Goal: Task Accomplishment & Management: Use online tool/utility

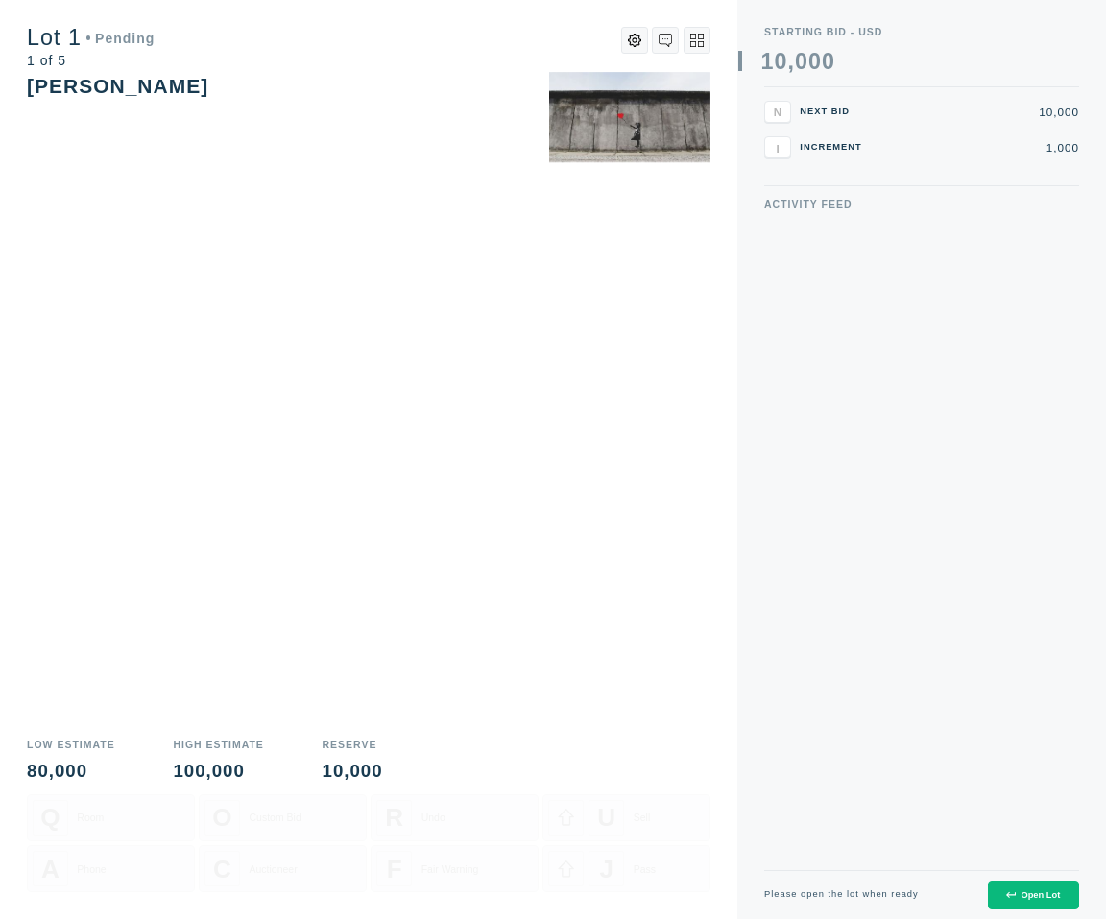
click at [1011, 894] on icon at bounding box center [1010, 896] width 9 height 6
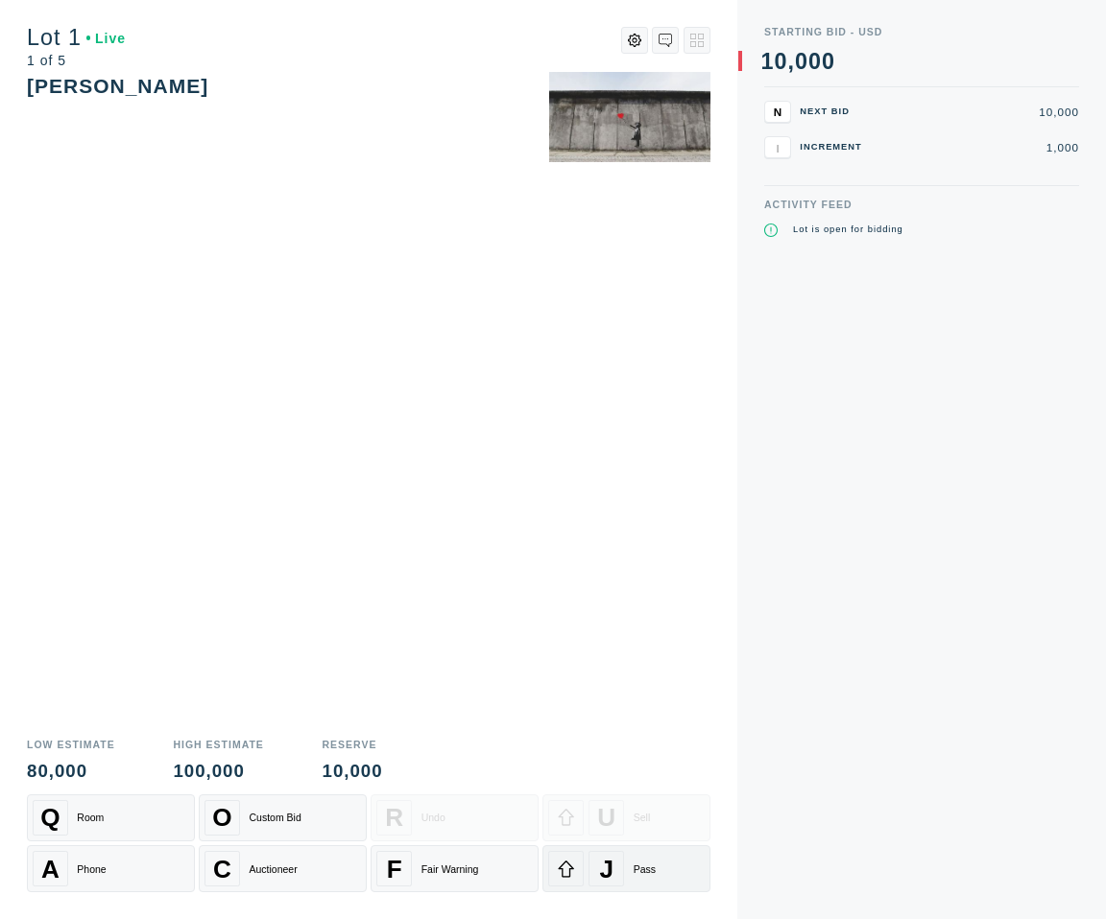
click at [573, 865] on icon at bounding box center [566, 869] width 18 height 18
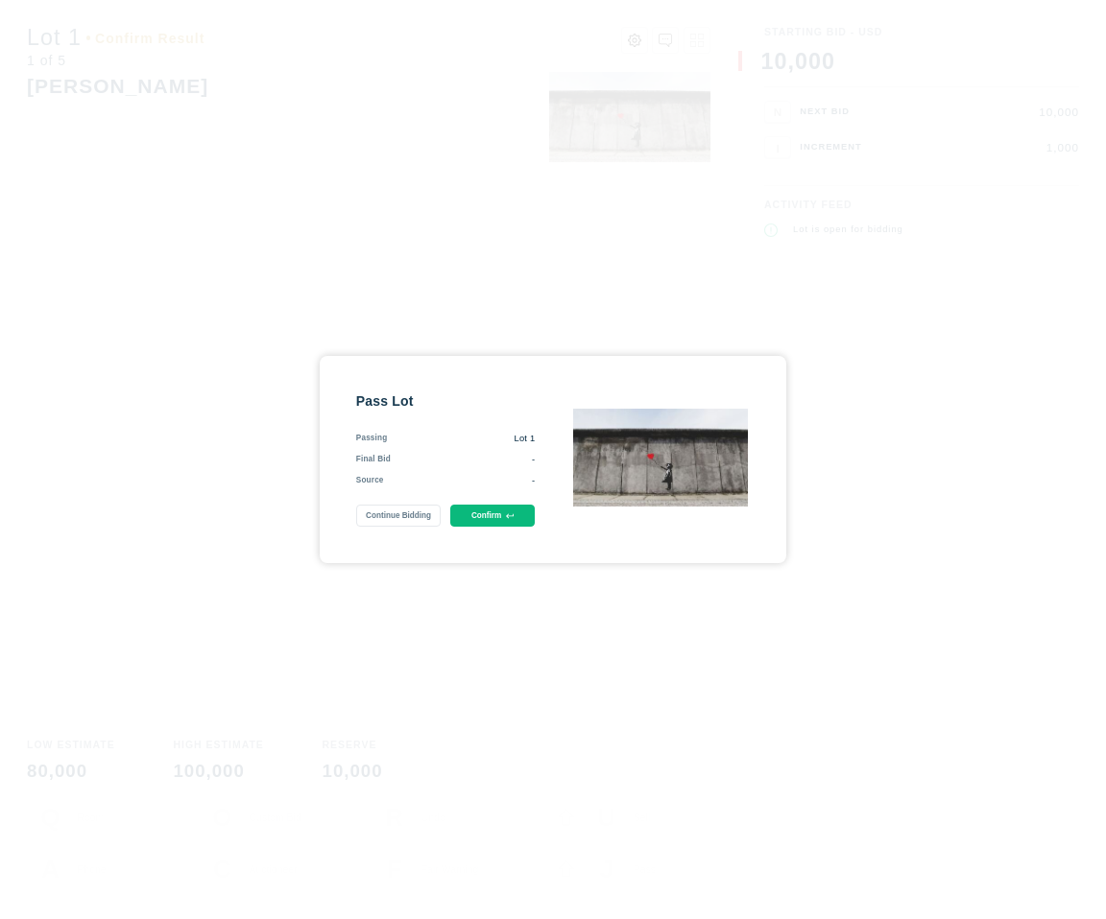
click at [496, 513] on button "Confirm" at bounding box center [492, 516] width 85 height 22
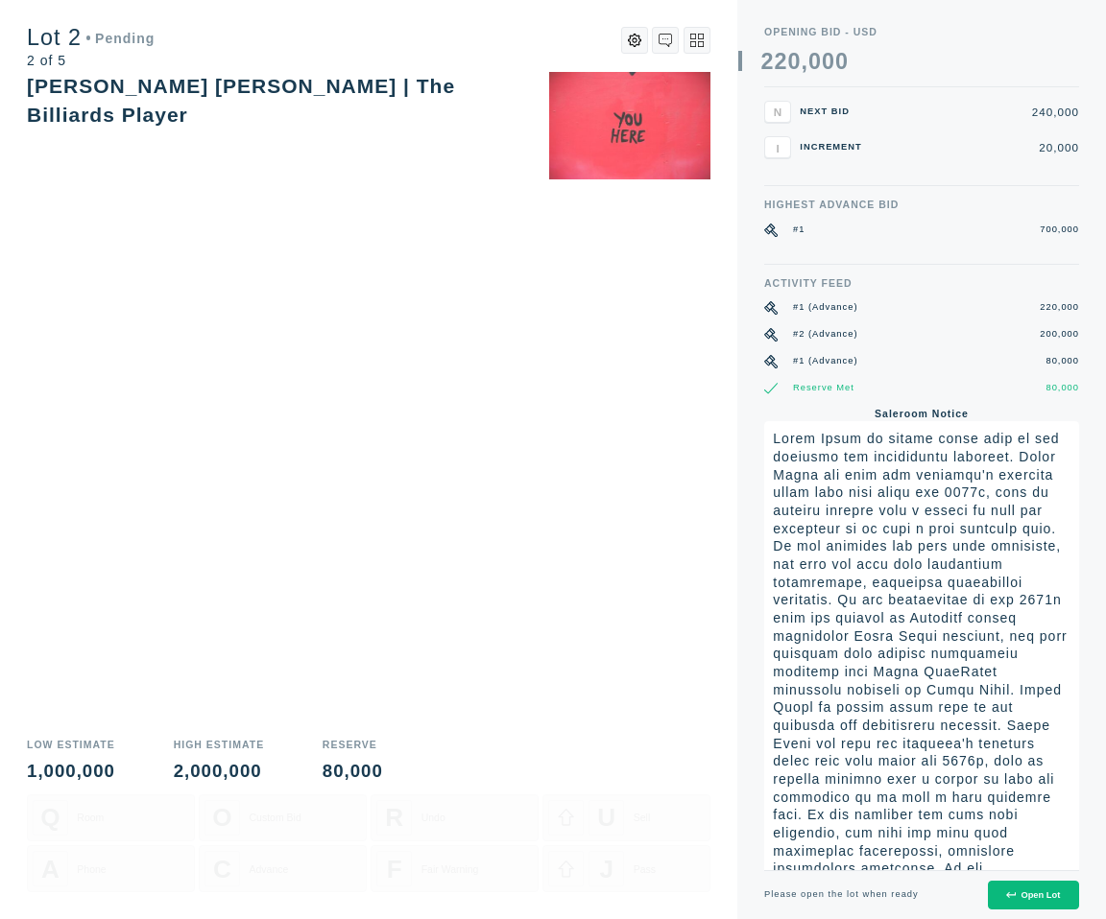
click at [1033, 895] on div "Open Lot" at bounding box center [1033, 896] width 54 height 10
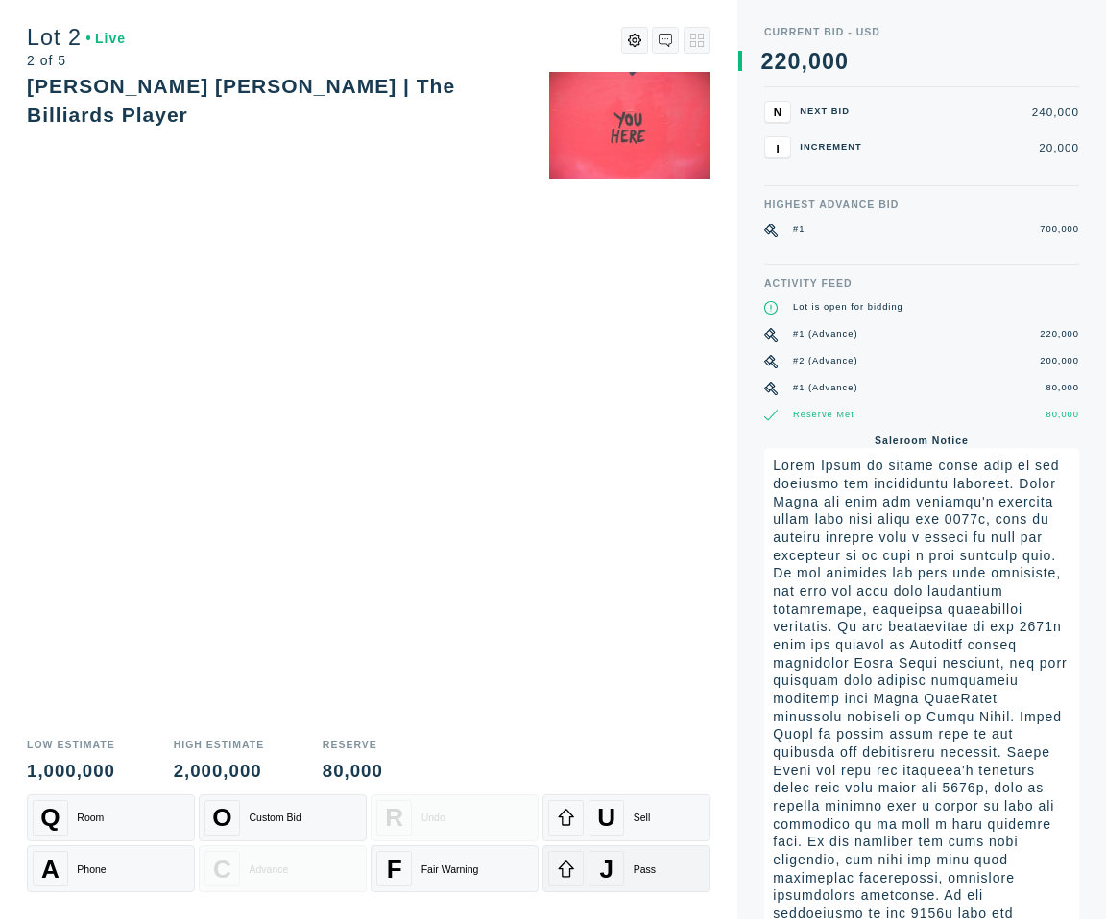
click at [641, 857] on div "J Pass" at bounding box center [626, 869] width 156 height 36
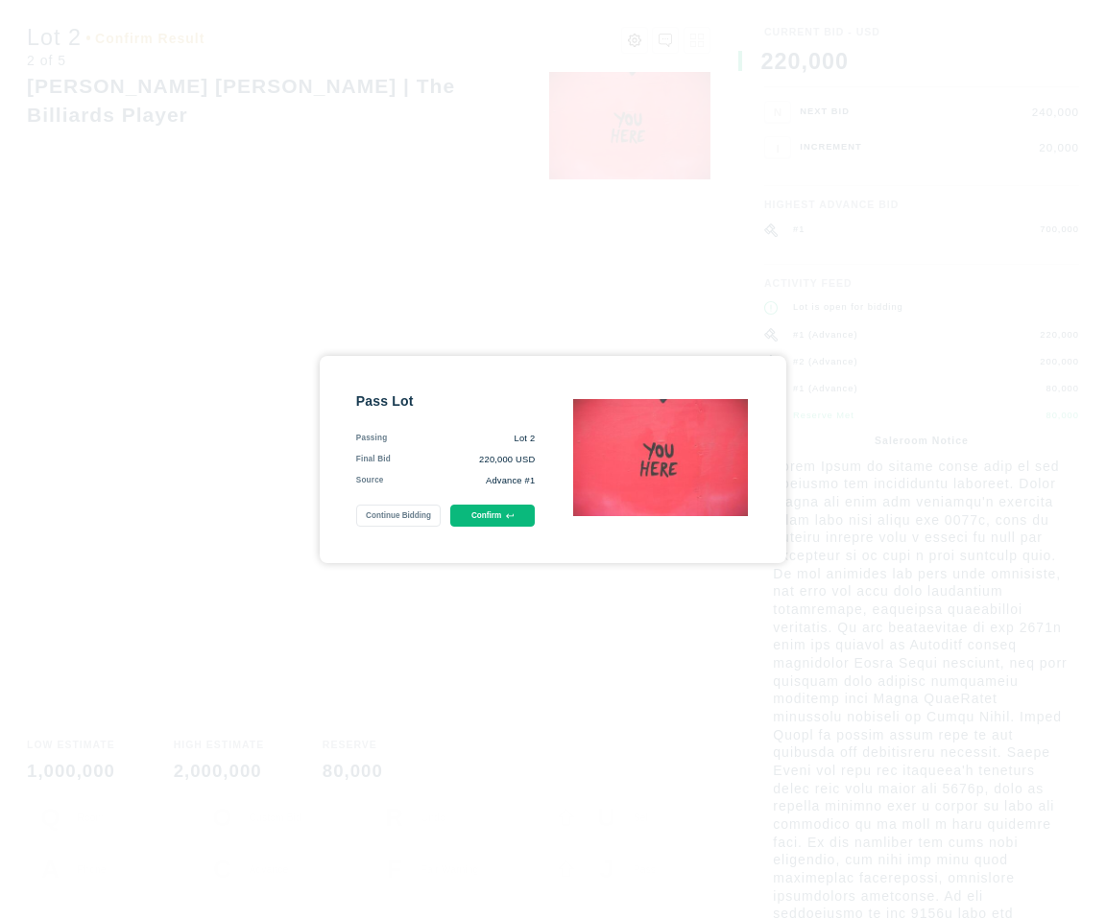
click at [486, 523] on button "Confirm" at bounding box center [492, 516] width 85 height 22
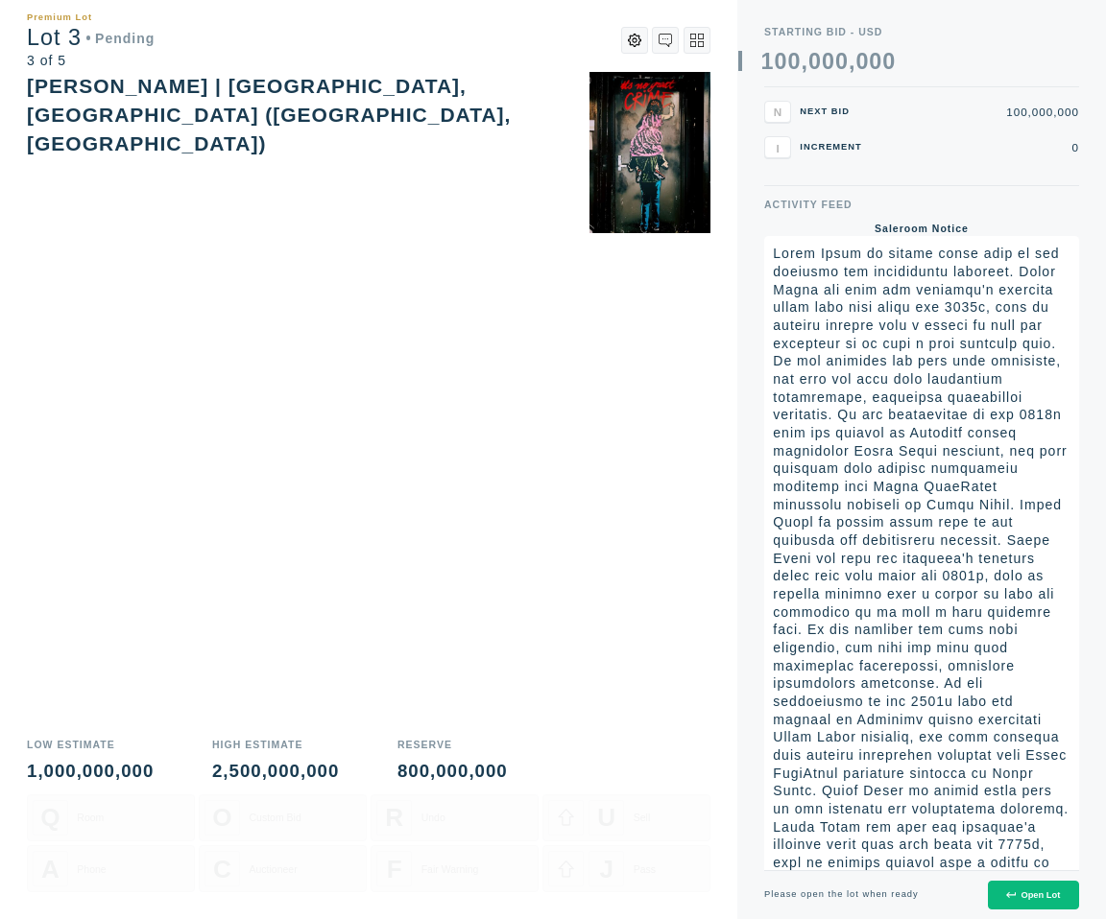
click at [1026, 892] on div "Open Lot" at bounding box center [1033, 896] width 54 height 10
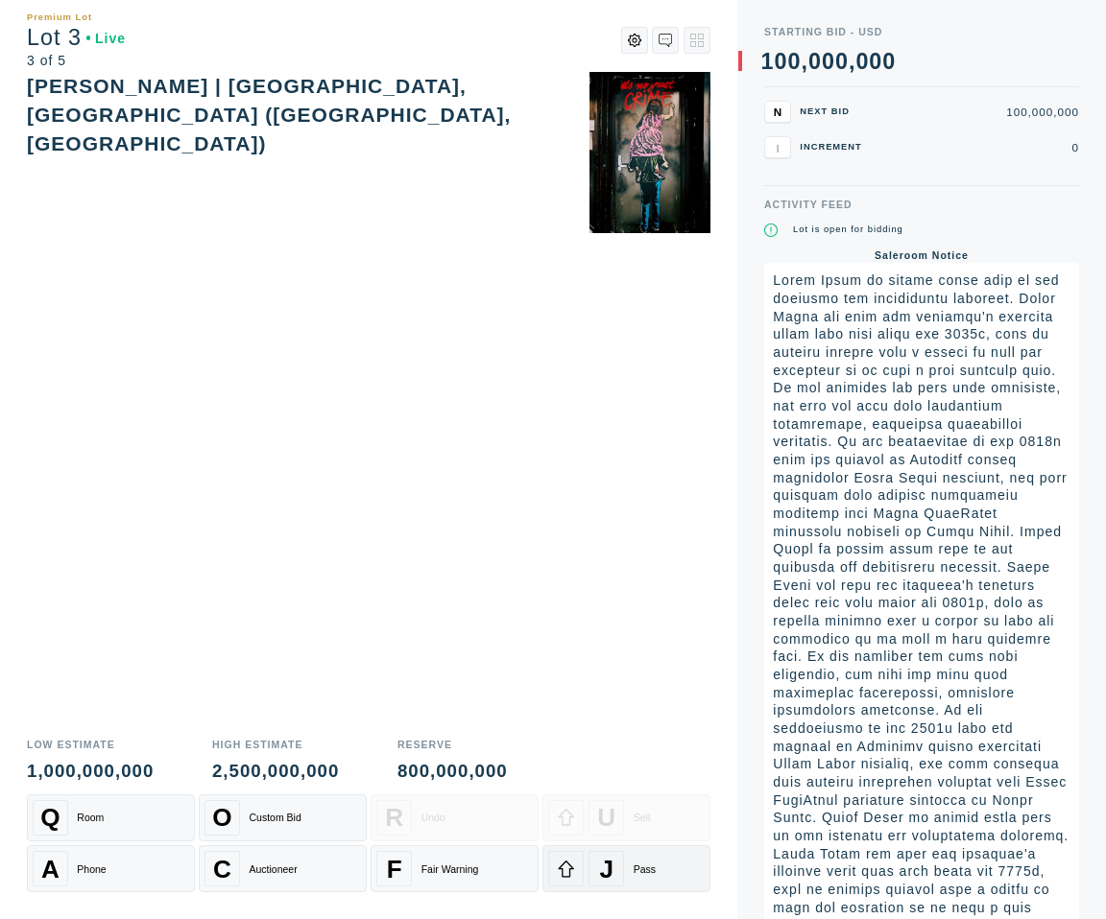
click at [621, 866] on div "J" at bounding box center [606, 869] width 36 height 36
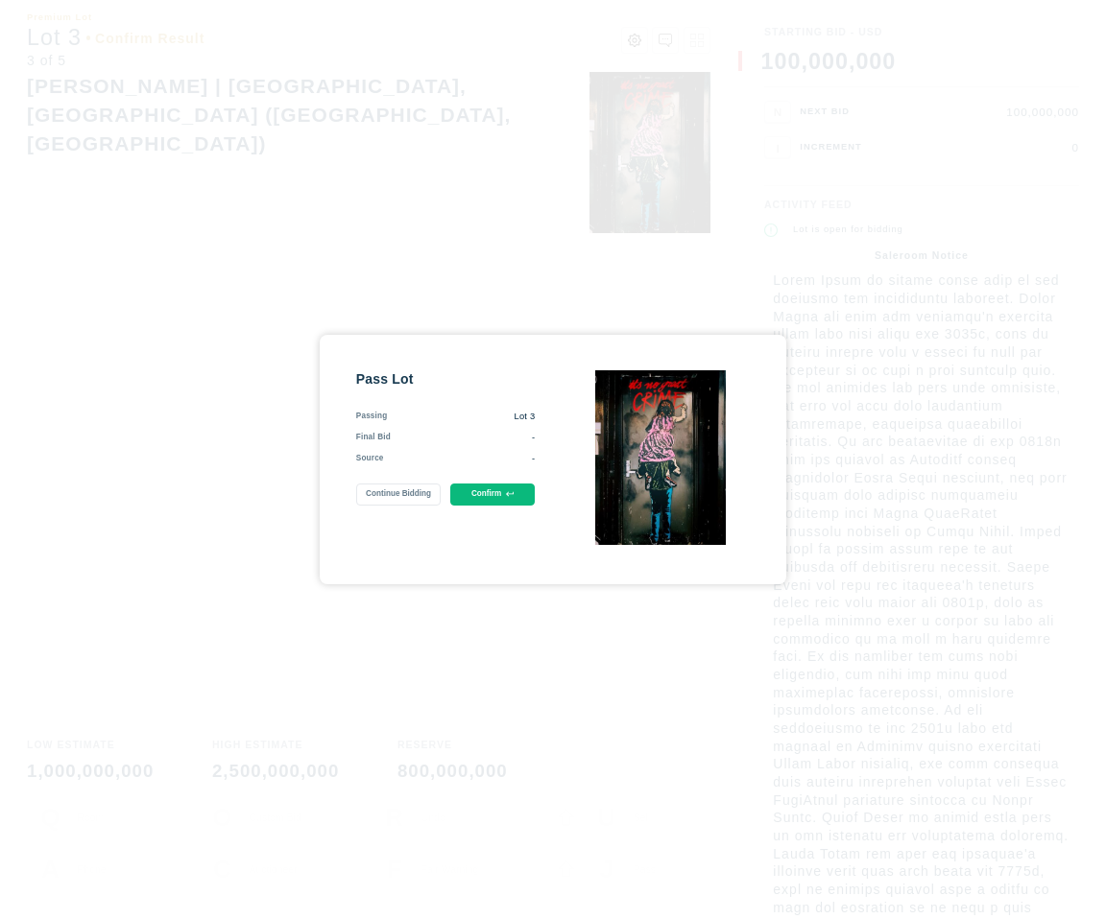
click at [484, 498] on button "Confirm" at bounding box center [492, 495] width 85 height 22
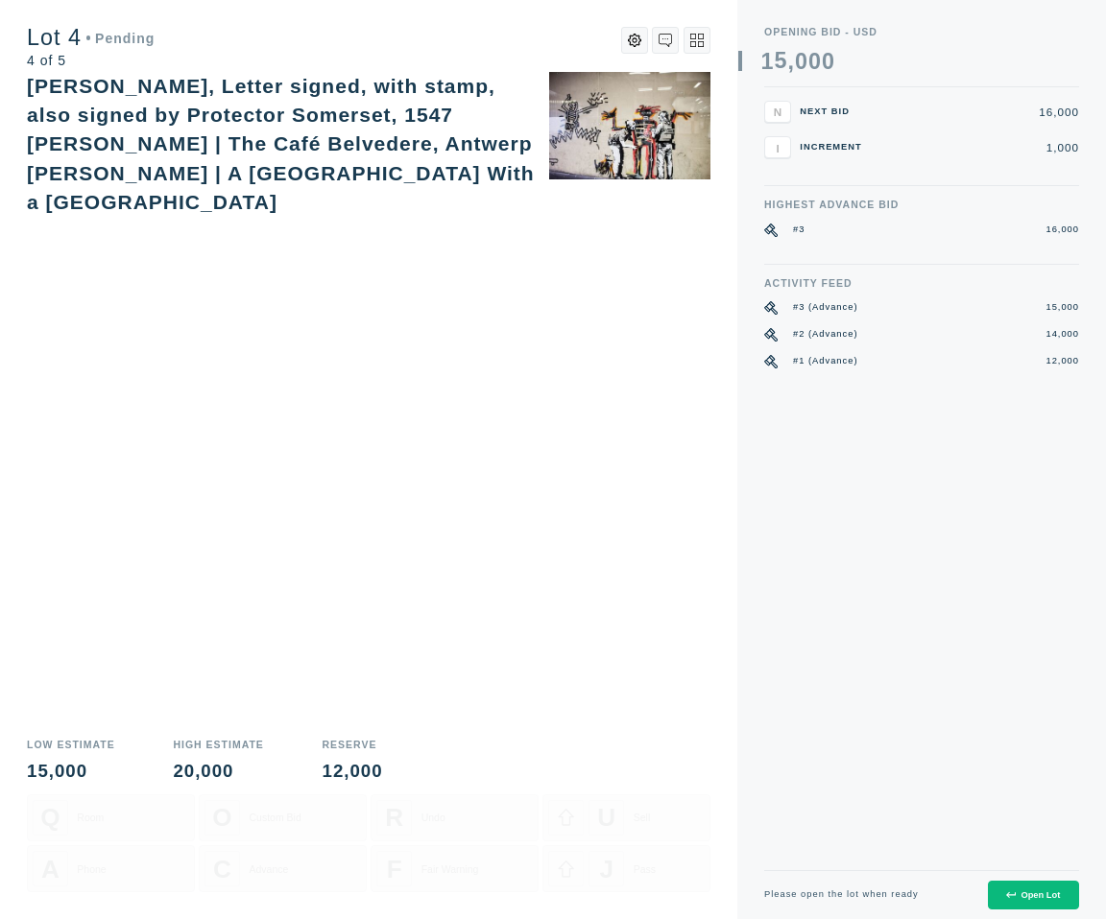
click at [1011, 899] on div "Open Lot" at bounding box center [1033, 896] width 54 height 10
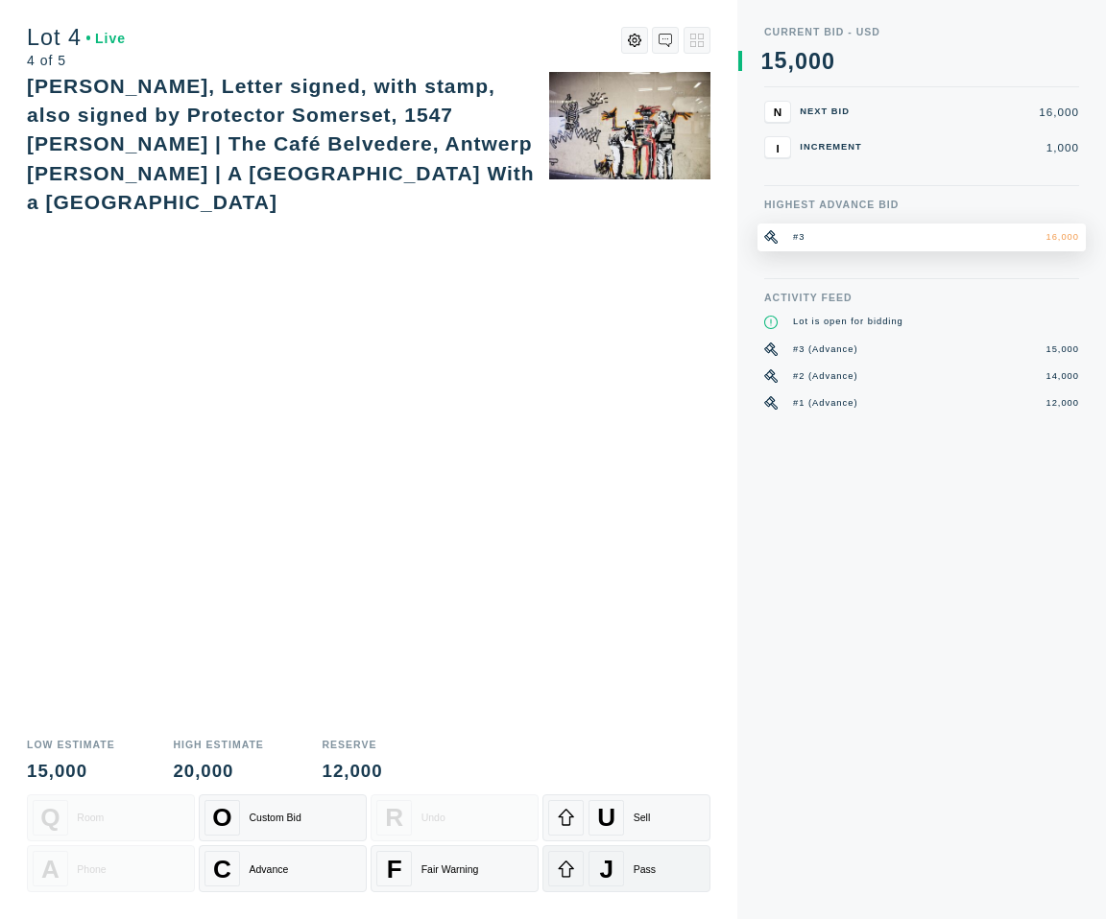
click at [603, 872] on span "J" at bounding box center [607, 869] width 14 height 30
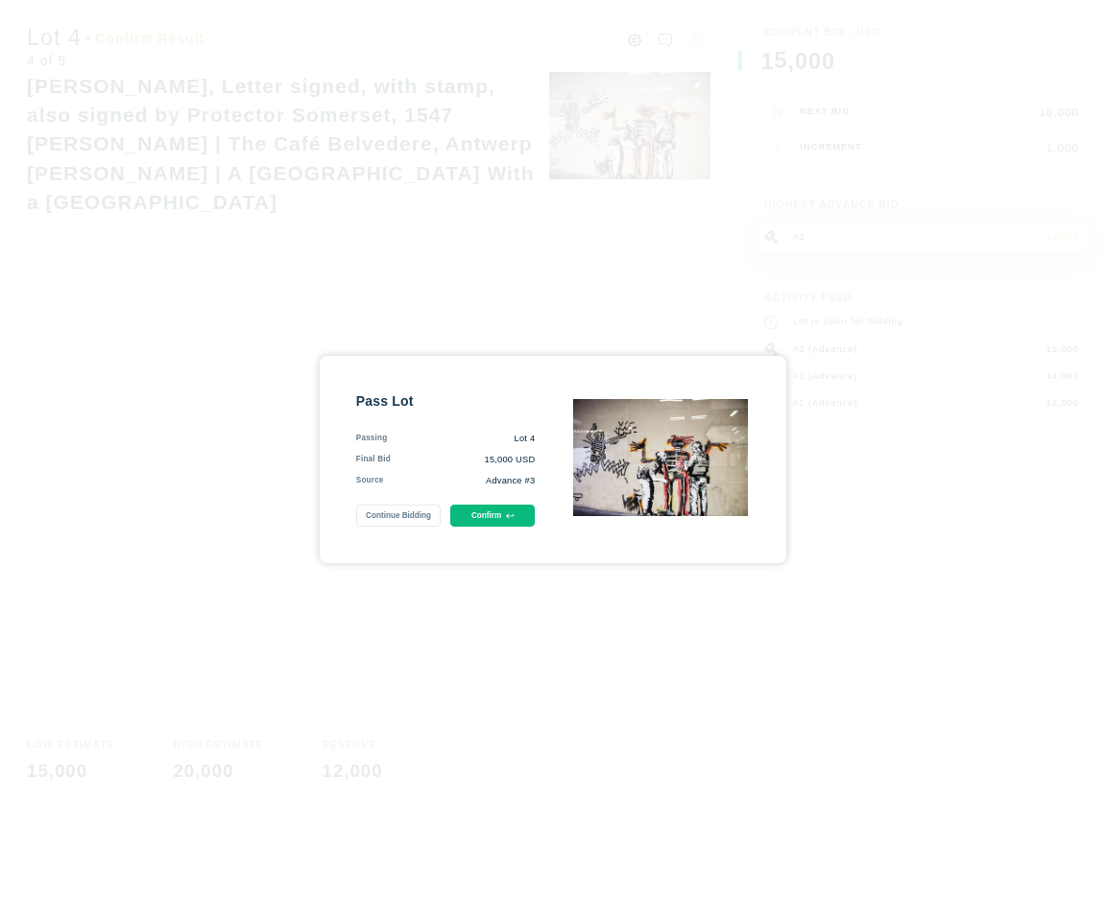
click at [494, 519] on button "Confirm" at bounding box center [492, 516] width 85 height 22
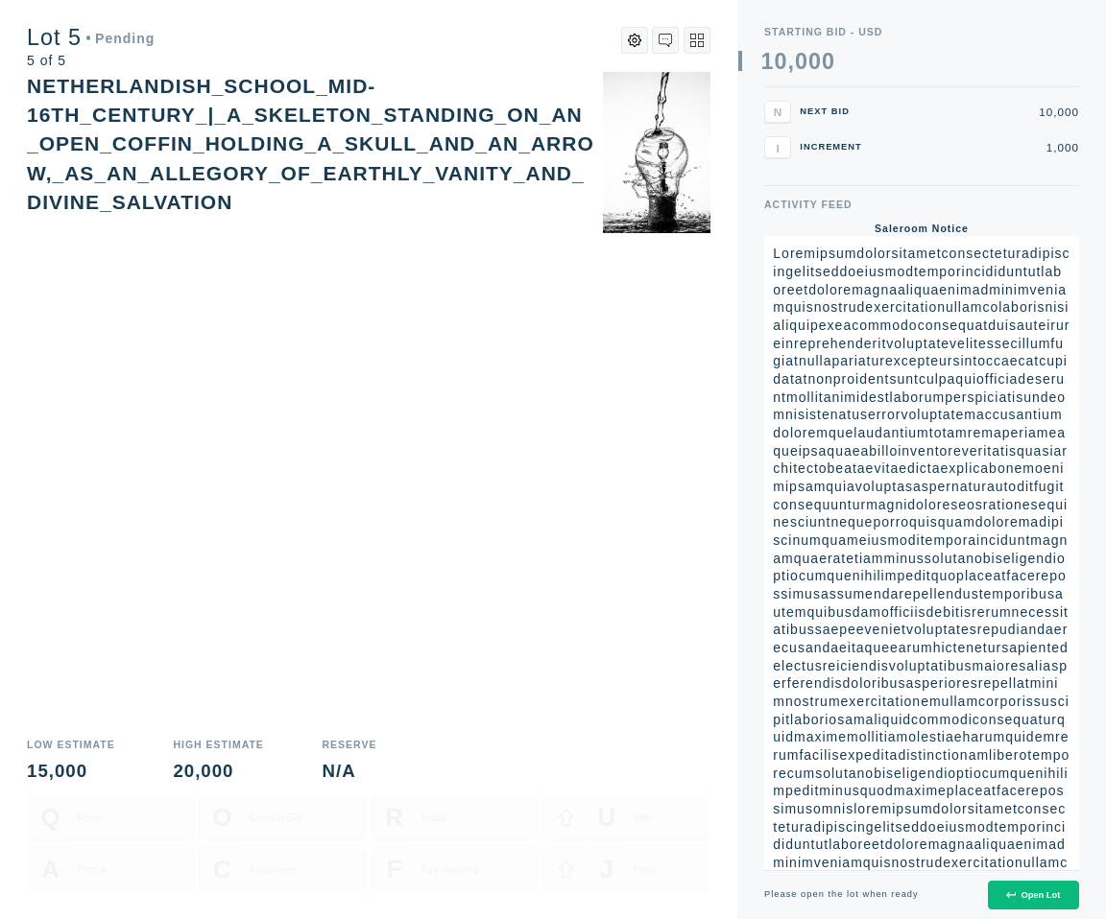
click at [1016, 883] on button "Open Lot" at bounding box center [1033, 896] width 91 height 30
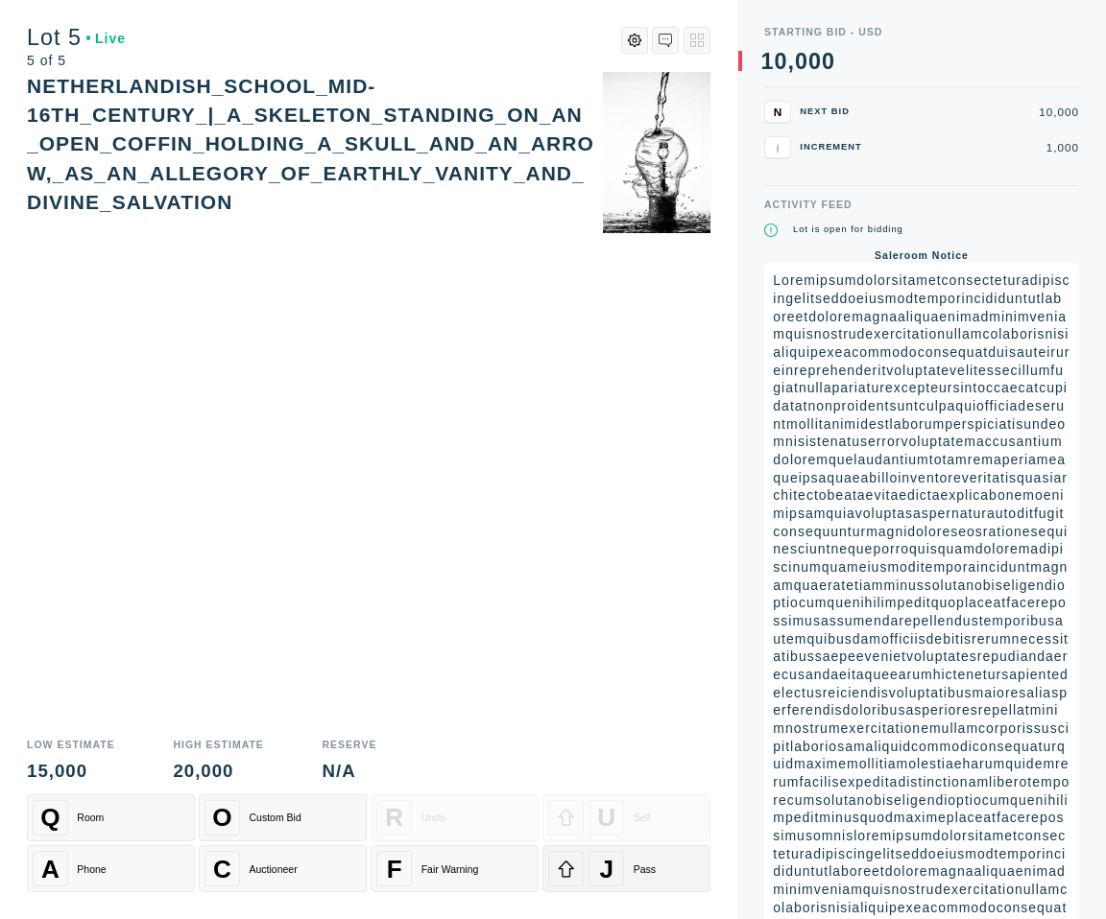
click at [653, 862] on div "J Pass" at bounding box center [626, 869] width 156 height 36
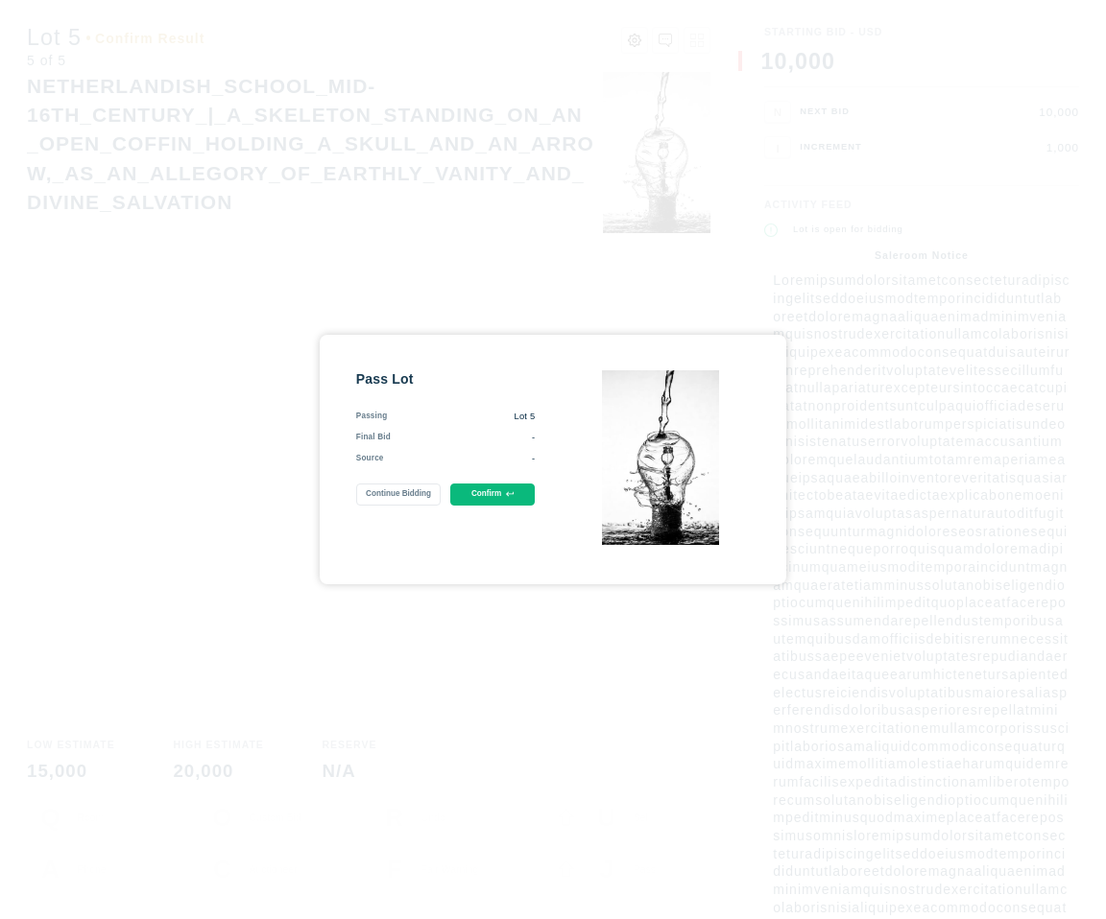
click at [511, 497] on icon at bounding box center [510, 494] width 8 height 8
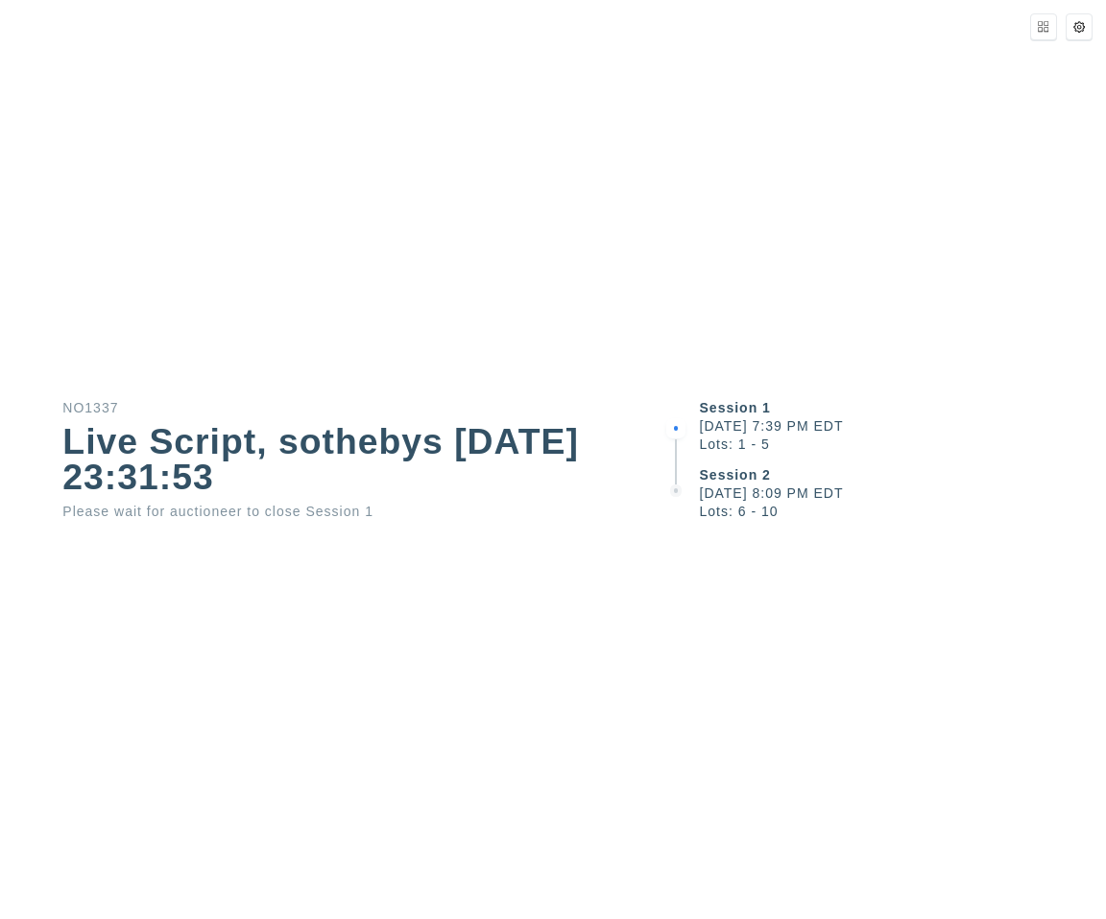
click at [941, 772] on div "Session 1 [DATE] 7:39 PM EDT Lots: 1 - 5 Session 2 [DATE] 8:09 PM EDT Lots: 6 -…" at bounding box center [884, 459] width 442 height 919
